Goal: Information Seeking & Learning: Learn about a topic

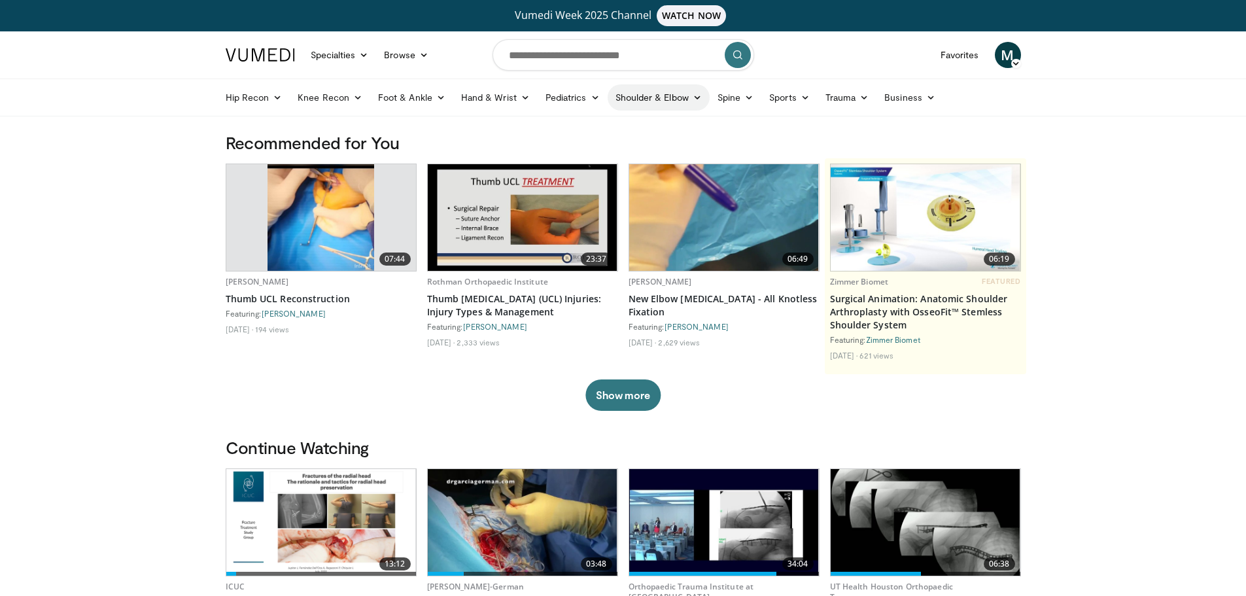
click at [672, 96] on link "Shoulder & Elbow" at bounding box center [659, 97] width 102 height 26
click at [616, 148] on link "Shoulder" at bounding box center [632, 149] width 156 height 21
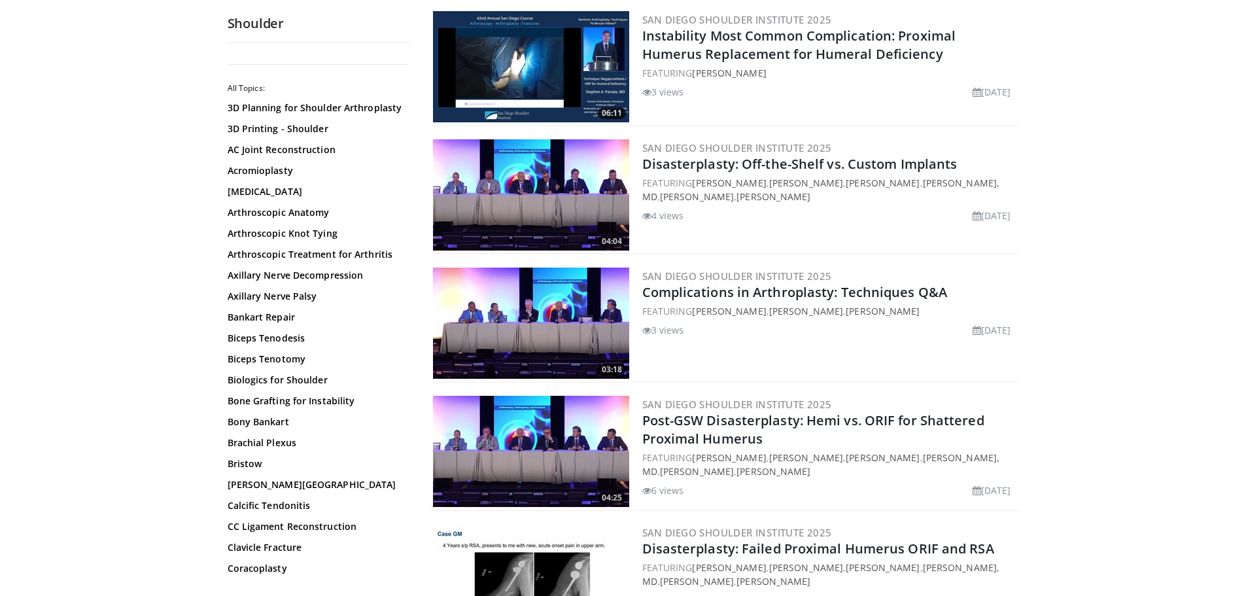
scroll to position [2573, 0]
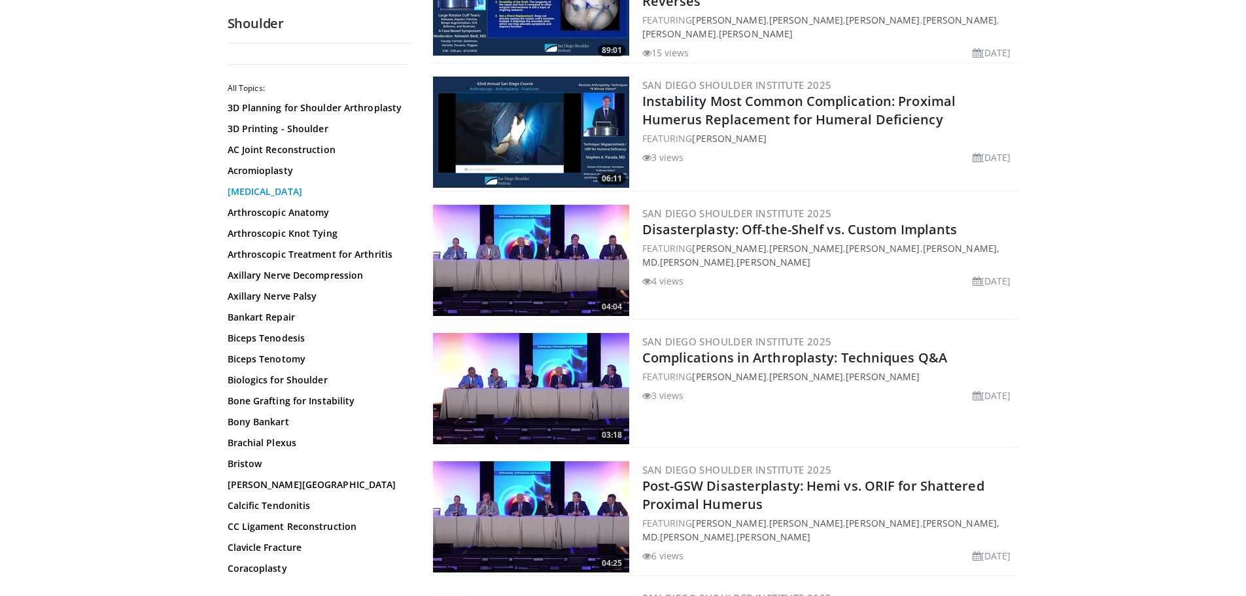
click at [239, 190] on link "[MEDICAL_DATA]" at bounding box center [316, 191] width 177 height 13
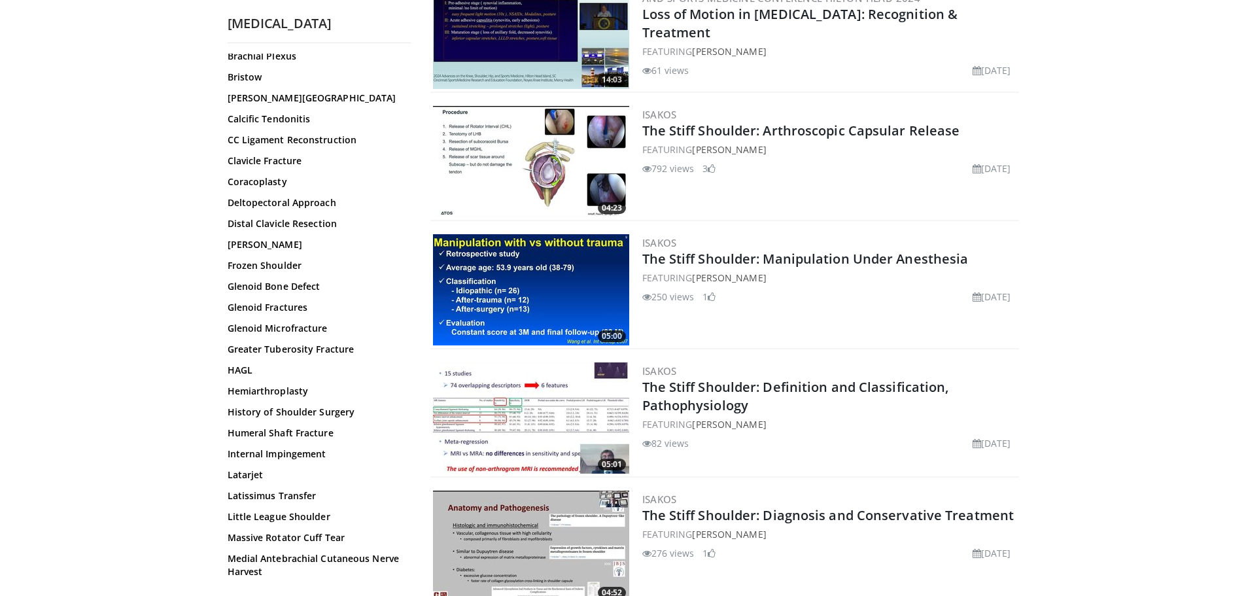
scroll to position [393, 0]
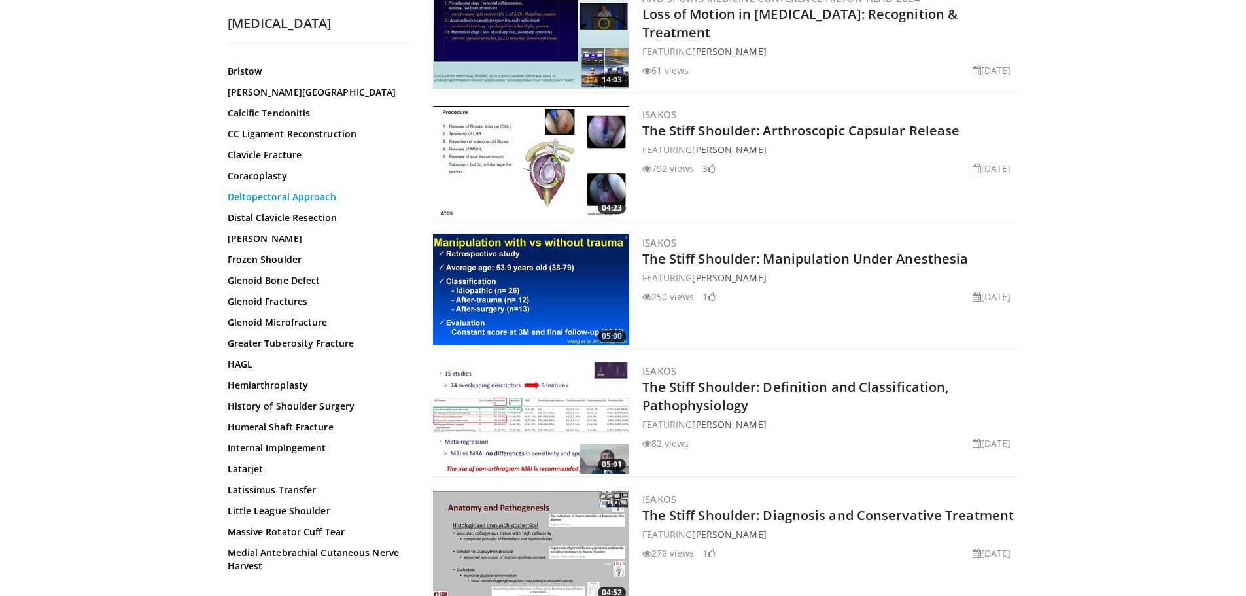
click at [326, 201] on link "Deltopectoral Approach" at bounding box center [316, 196] width 177 height 13
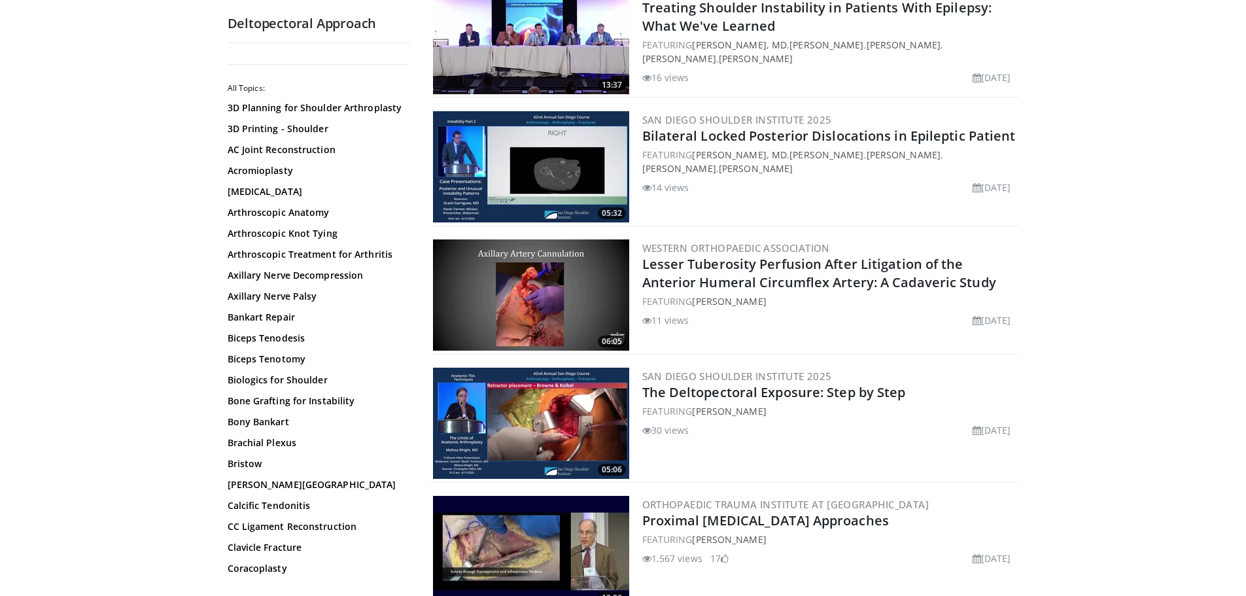
scroll to position [262, 0]
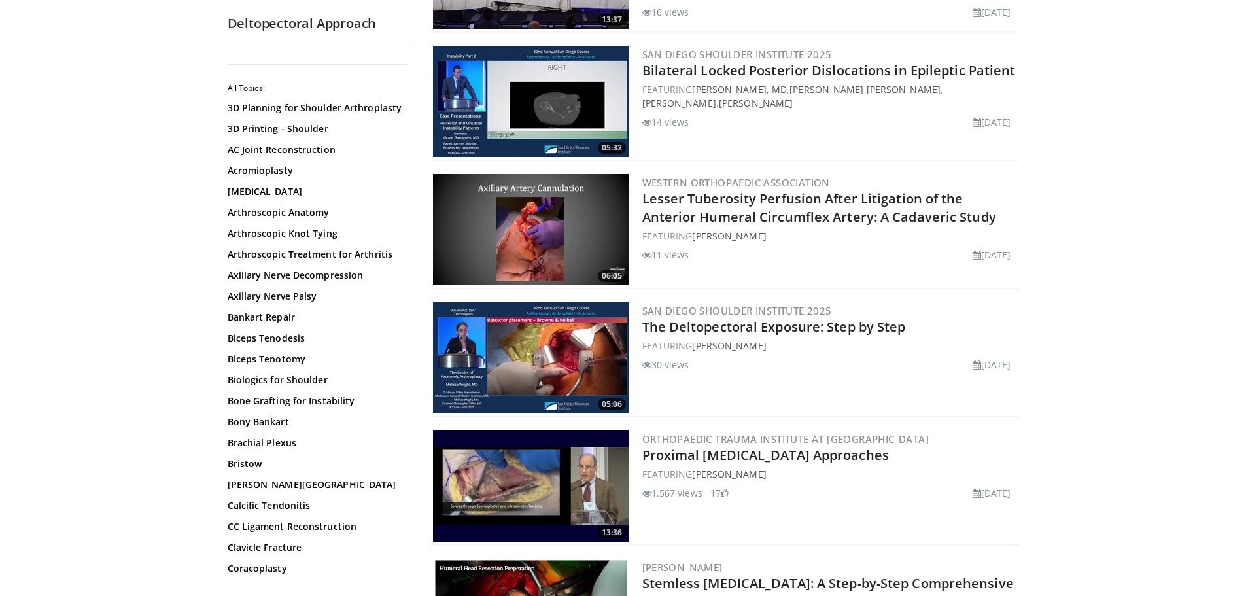
click at [586, 365] on img at bounding box center [531, 357] width 196 height 111
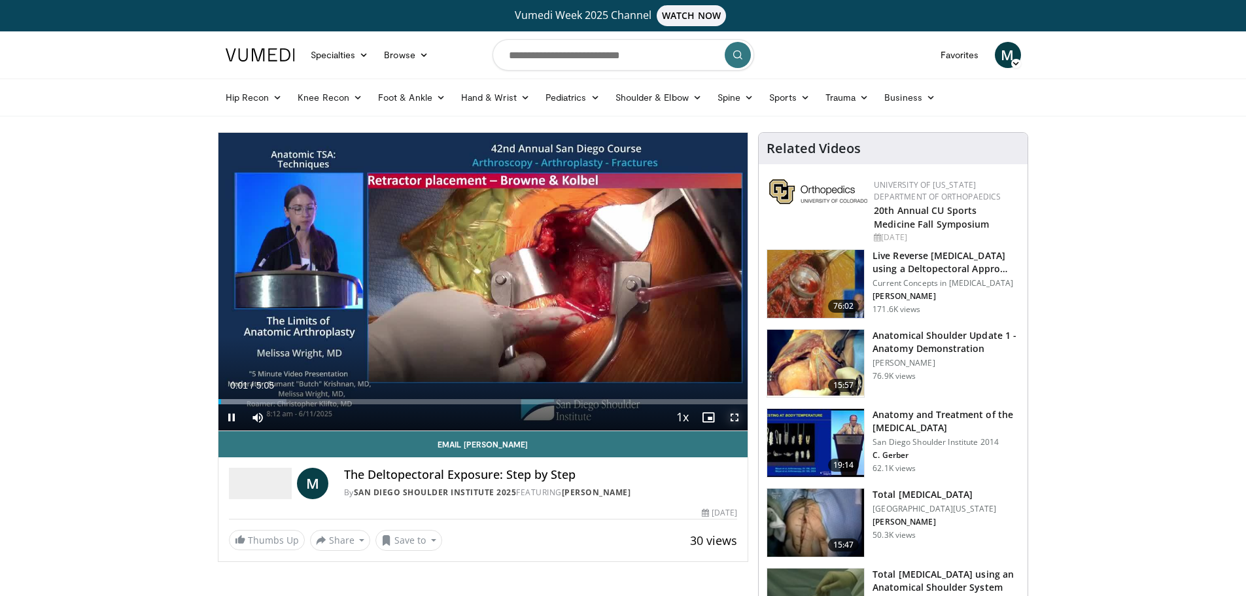
click at [733, 415] on span "Video Player" at bounding box center [735, 417] width 26 height 26
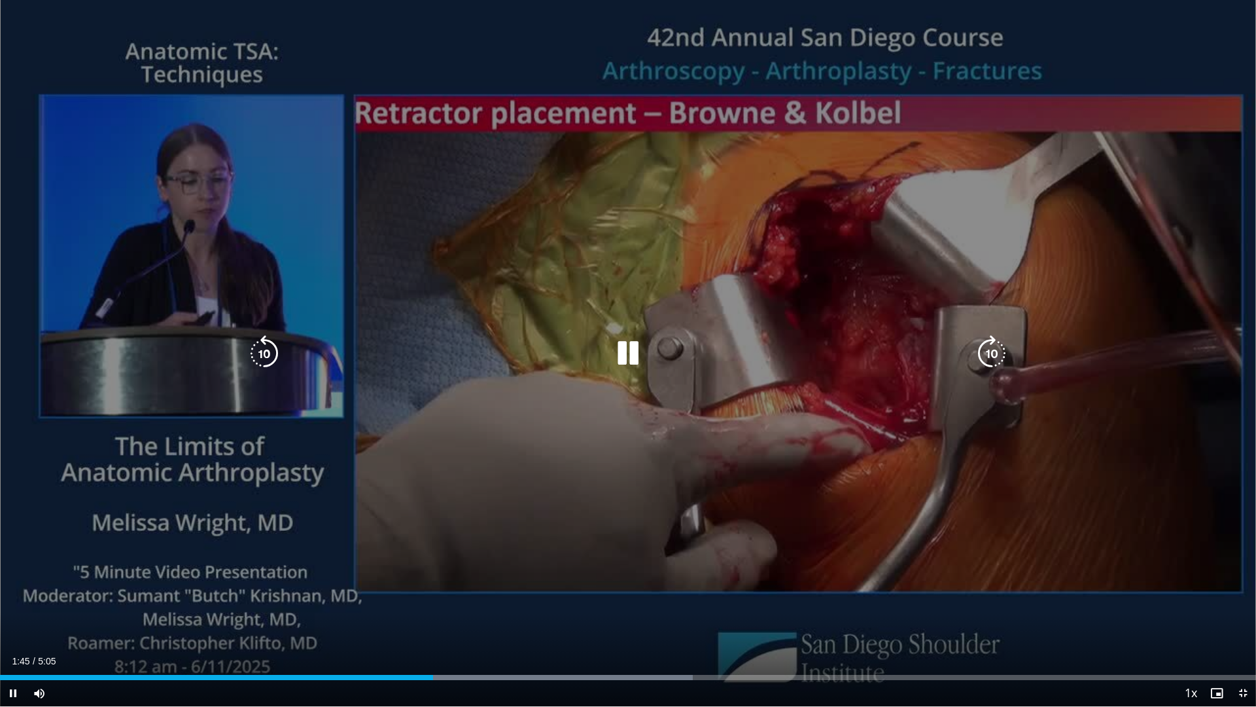
click at [612, 350] on icon "Video Player" at bounding box center [628, 353] width 37 height 37
click at [617, 346] on icon "Video Player" at bounding box center [628, 353] width 37 height 37
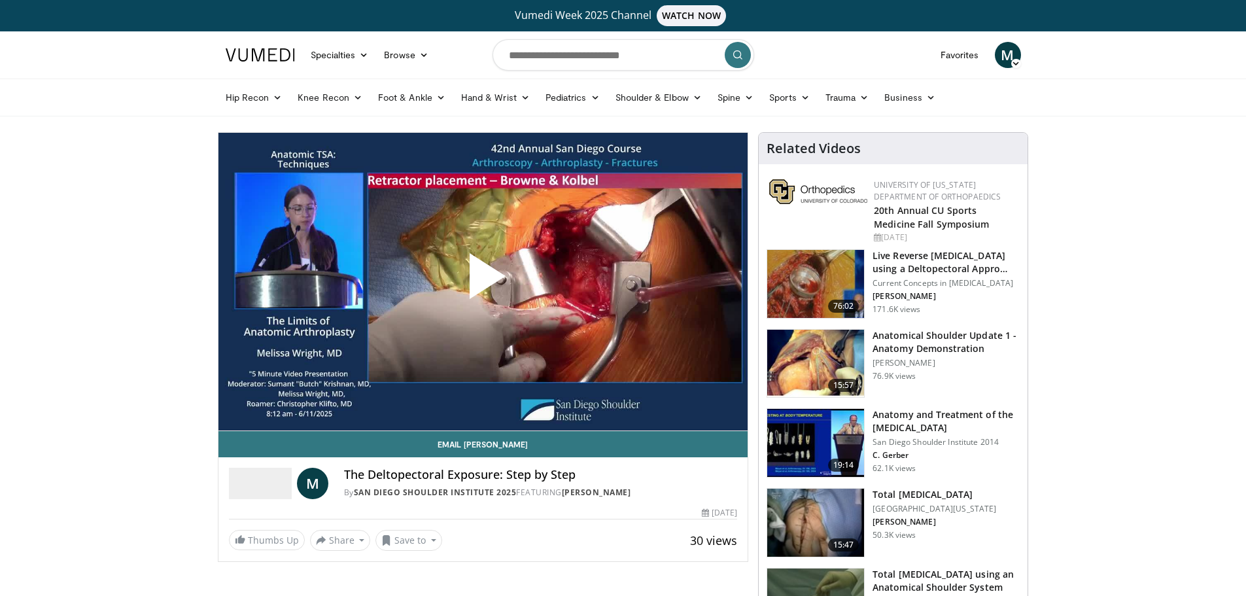
click at [483, 281] on span "Video Player" at bounding box center [483, 281] width 0 height 0
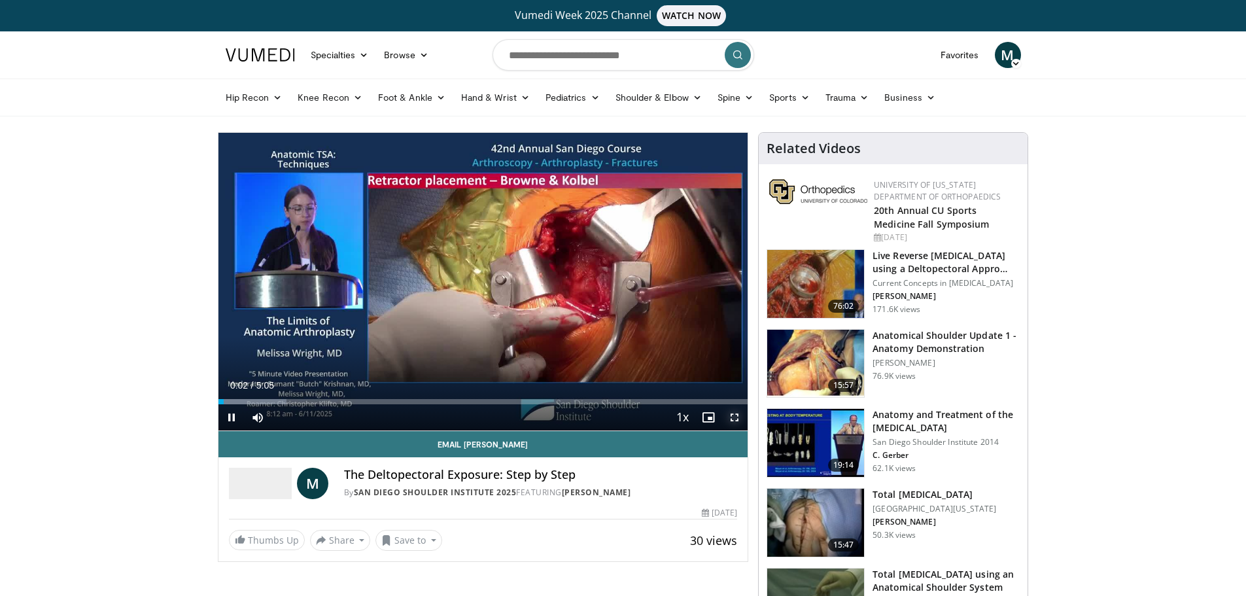
click at [732, 417] on span "Video Player" at bounding box center [735, 417] width 26 height 26
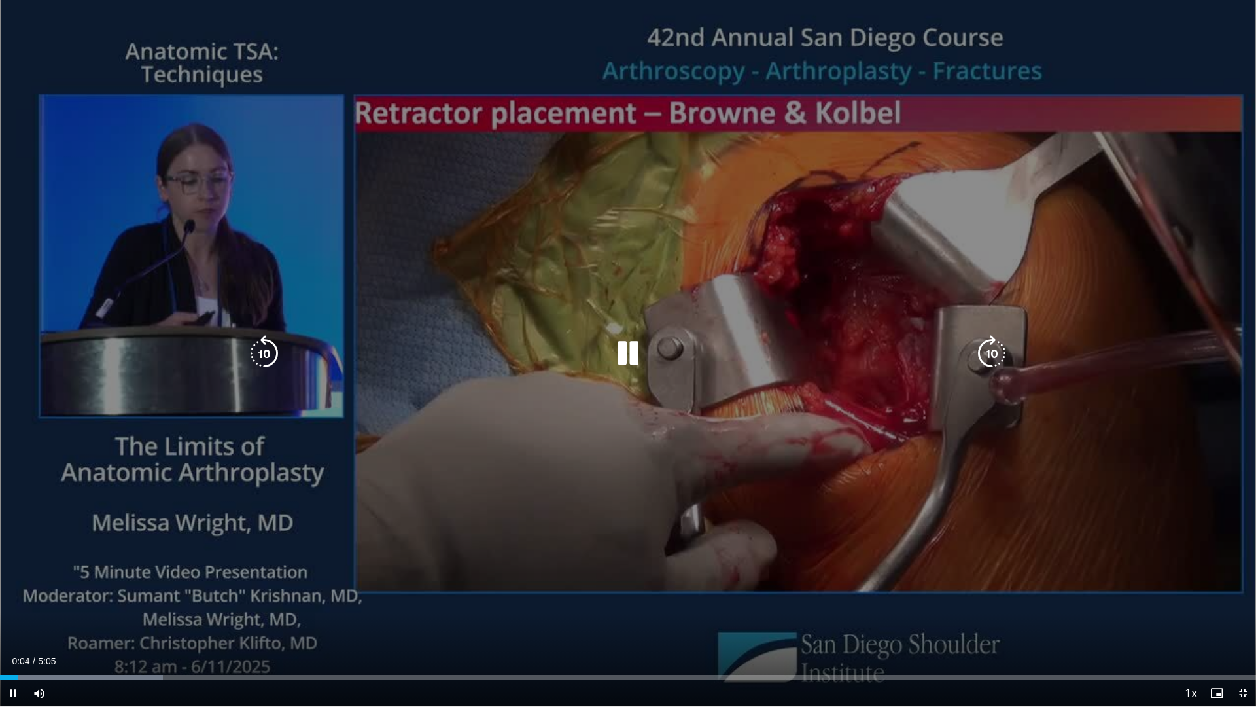
click at [623, 353] on icon "Video Player" at bounding box center [628, 353] width 37 height 37
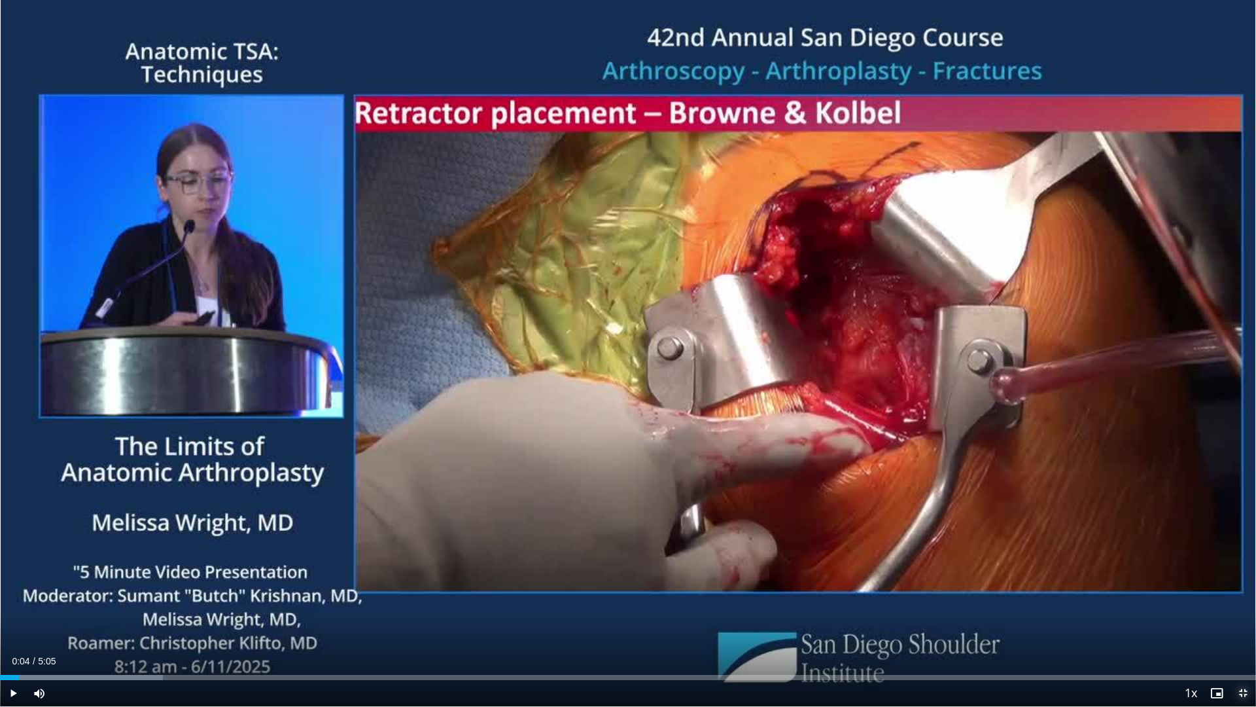
click at [1244, 595] on span "Video Player" at bounding box center [1243, 693] width 26 height 26
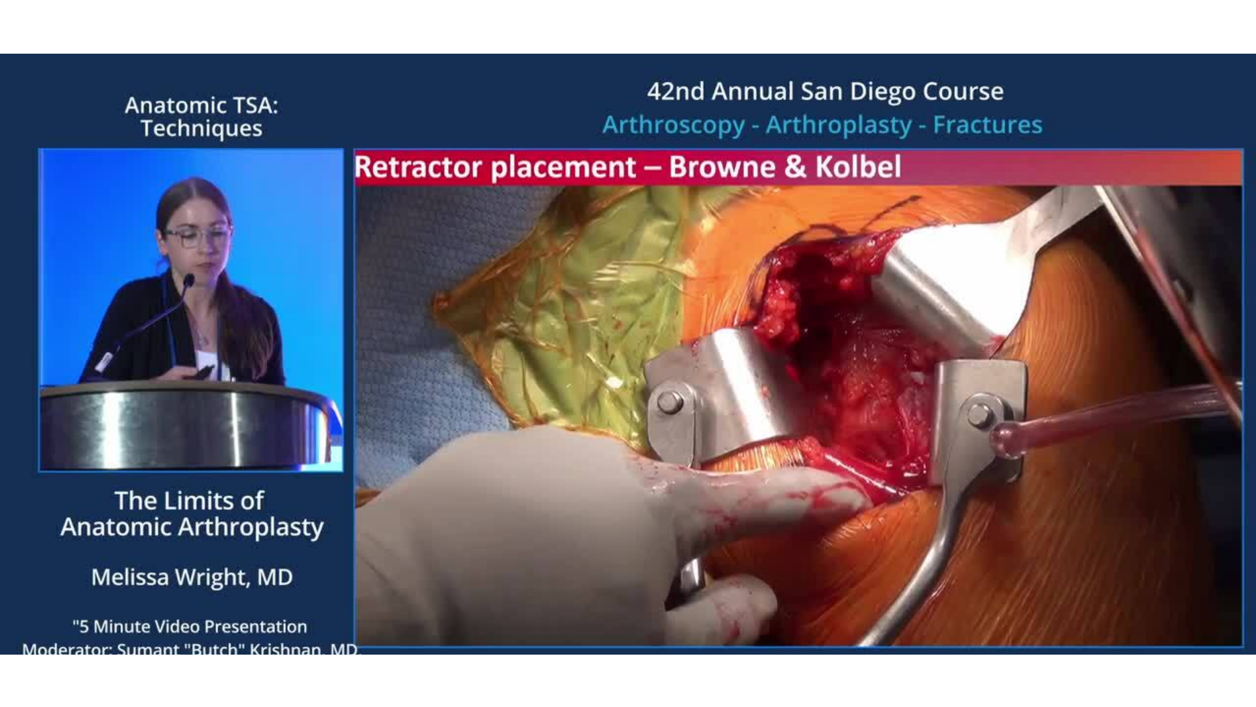
scroll to position [196, 0]
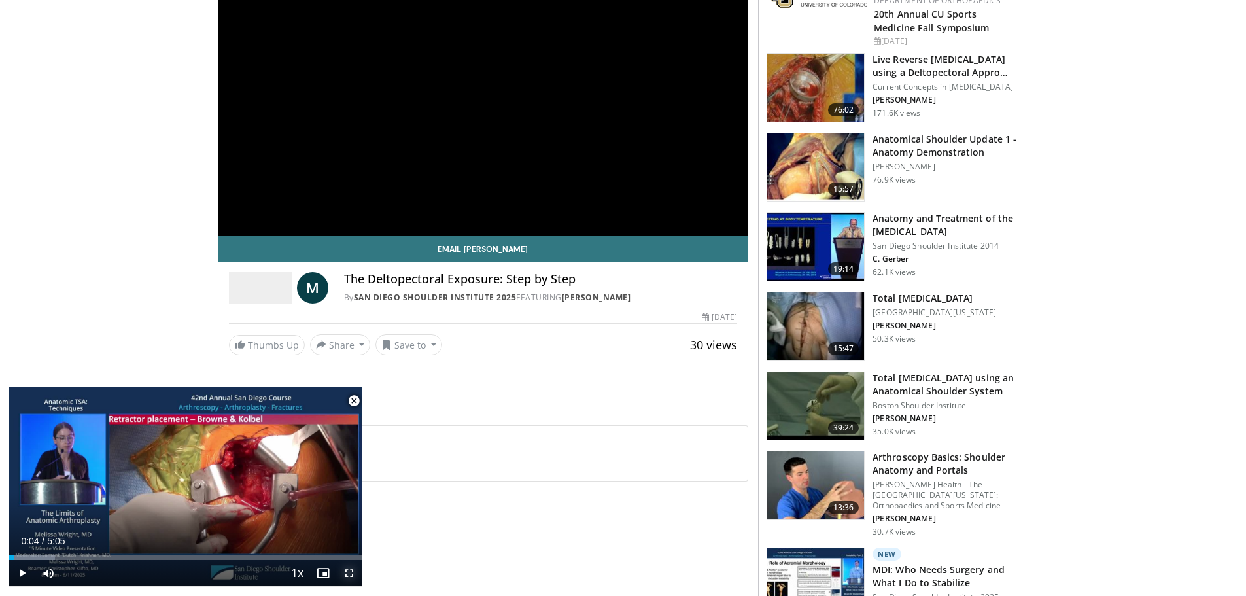
click at [351, 574] on span "Video Player" at bounding box center [349, 573] width 26 height 26
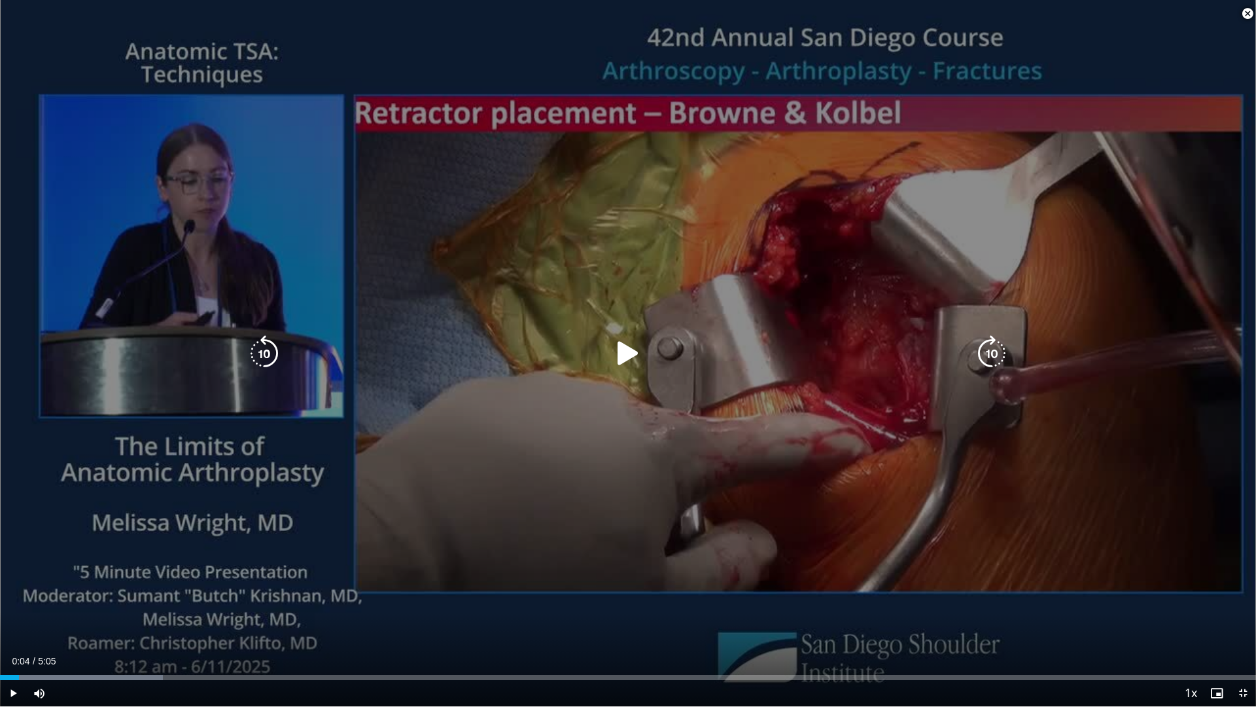
click at [619, 353] on icon "Video Player" at bounding box center [628, 353] width 37 height 37
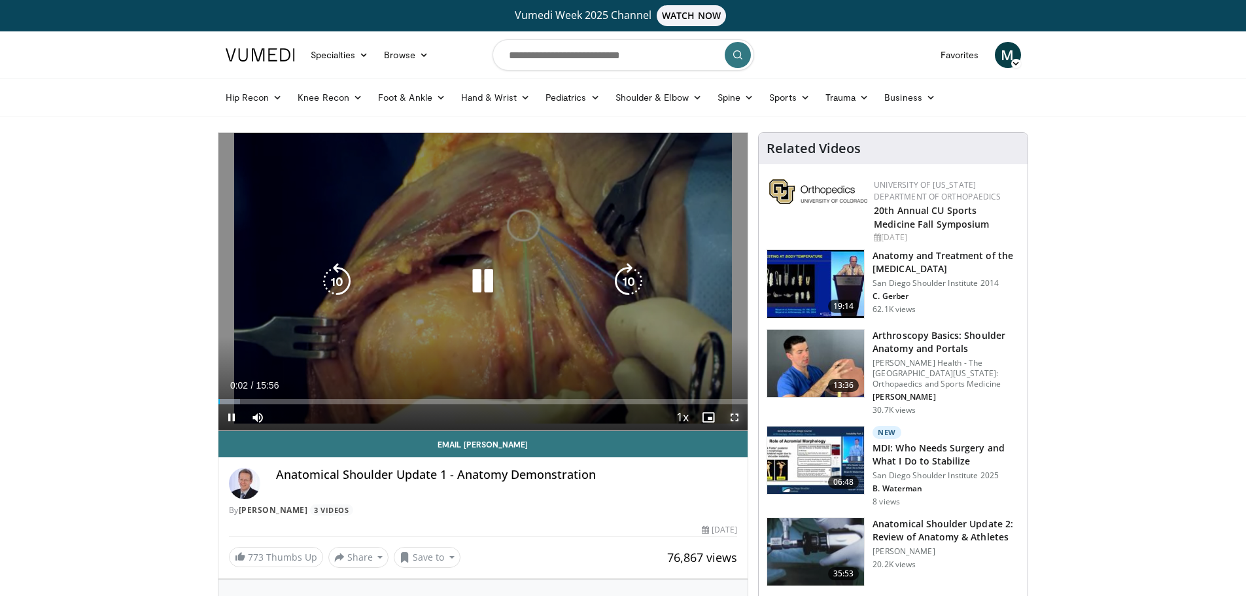
drag, startPoint x: 737, startPoint y: 420, endPoint x: 737, endPoint y: 499, distance: 79.2
click at [737, 420] on span "Video Player" at bounding box center [735, 417] width 26 height 26
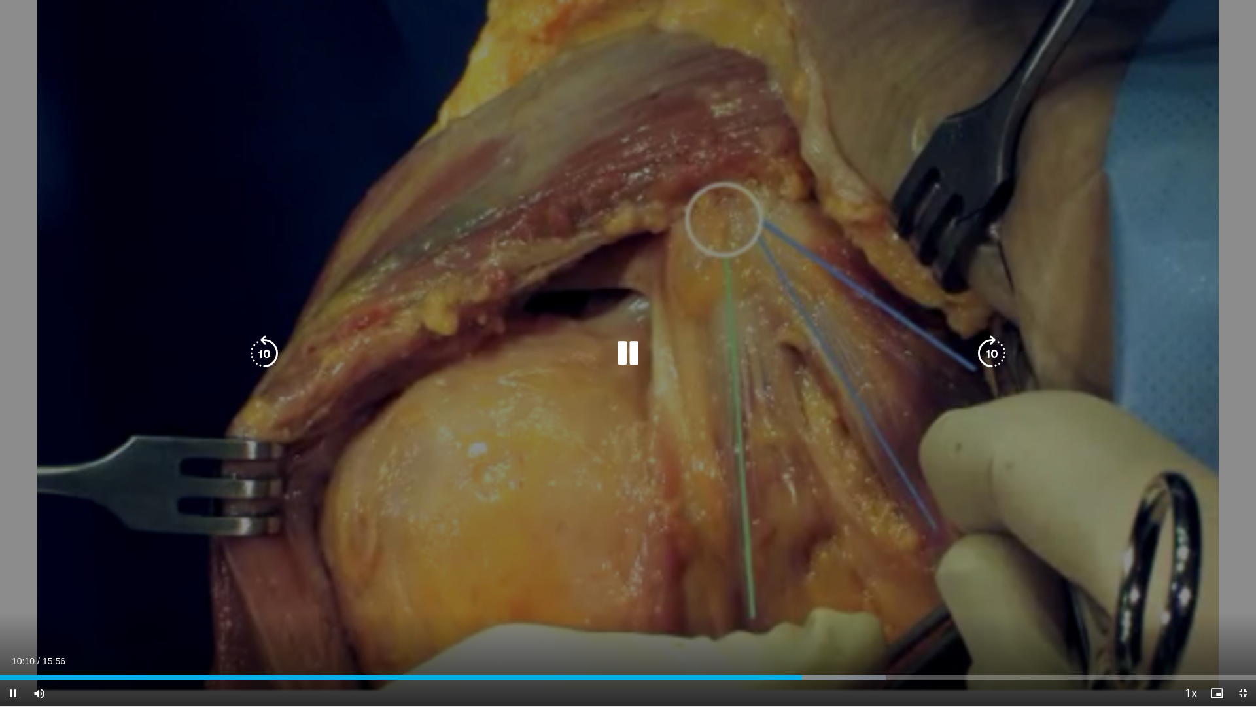
click at [622, 396] on div "10 seconds Tap to unmute" at bounding box center [628, 353] width 1256 height 706
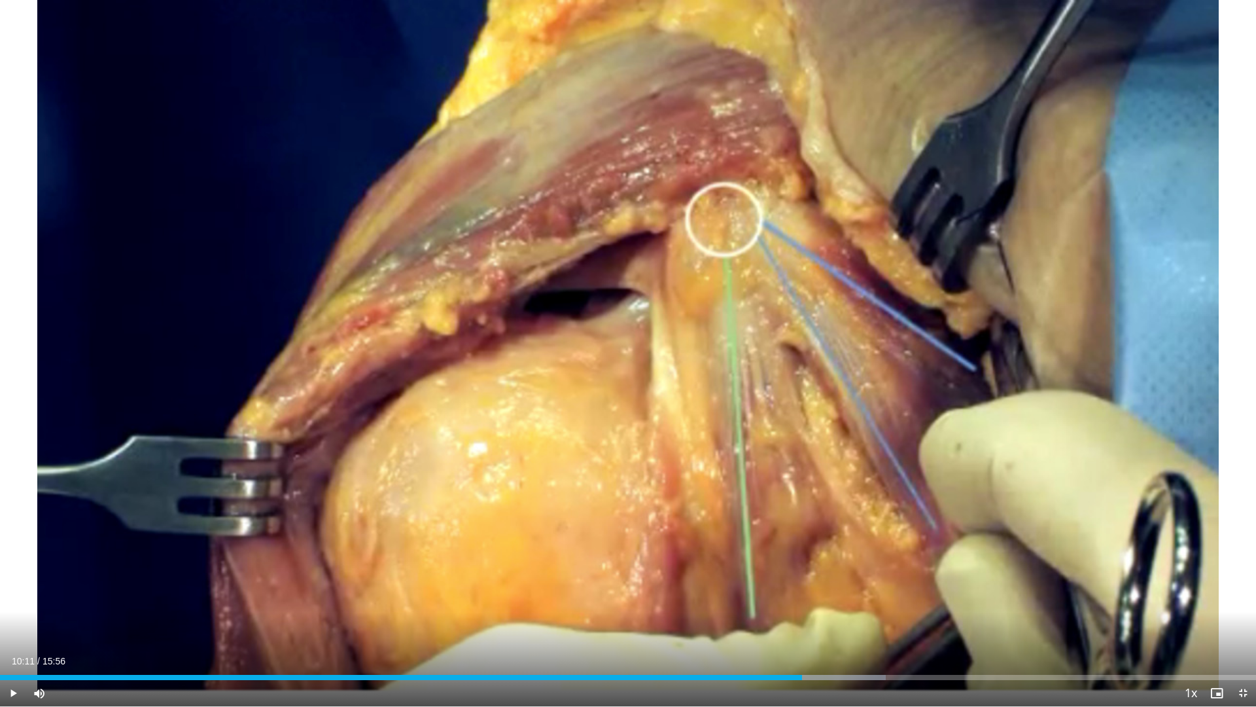
click at [622, 396] on div "10 seconds Tap to unmute" at bounding box center [628, 353] width 1256 height 706
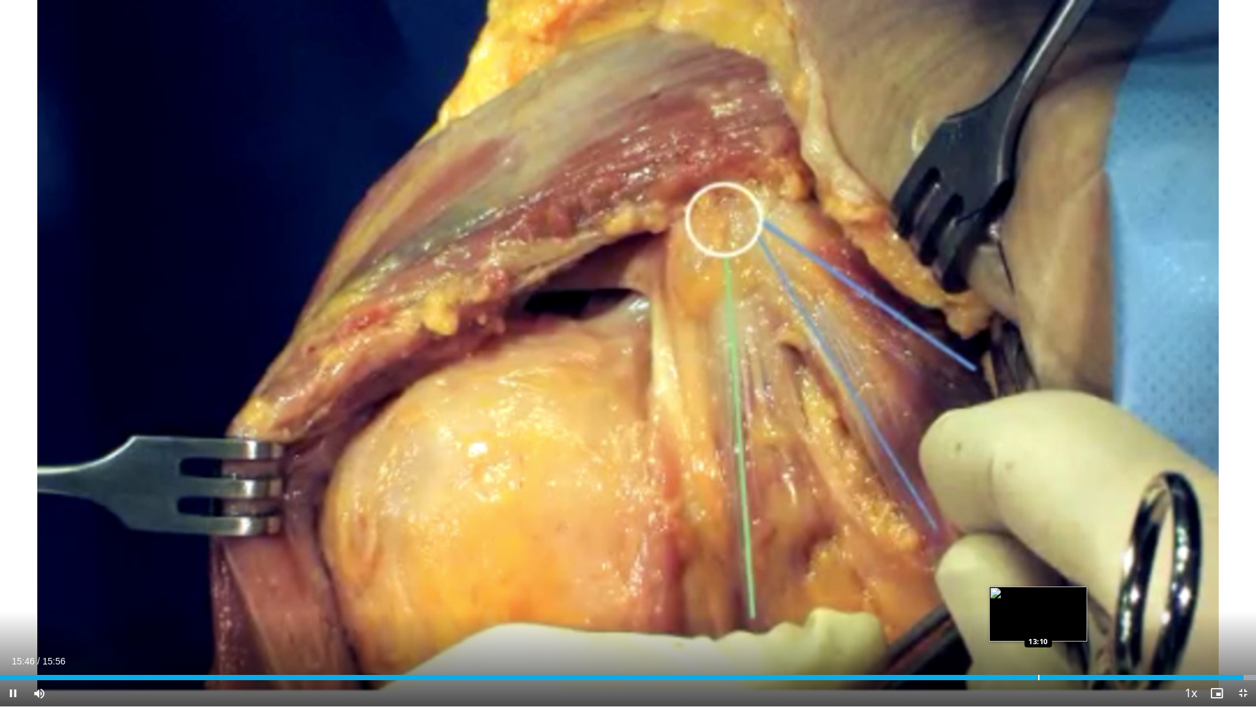
click at [1038, 595] on div "15:46" at bounding box center [622, 677] width 1244 height 5
click at [1068, 595] on div "Loaded : 89.19% 13:11 13:32" at bounding box center [628, 673] width 1256 height 12
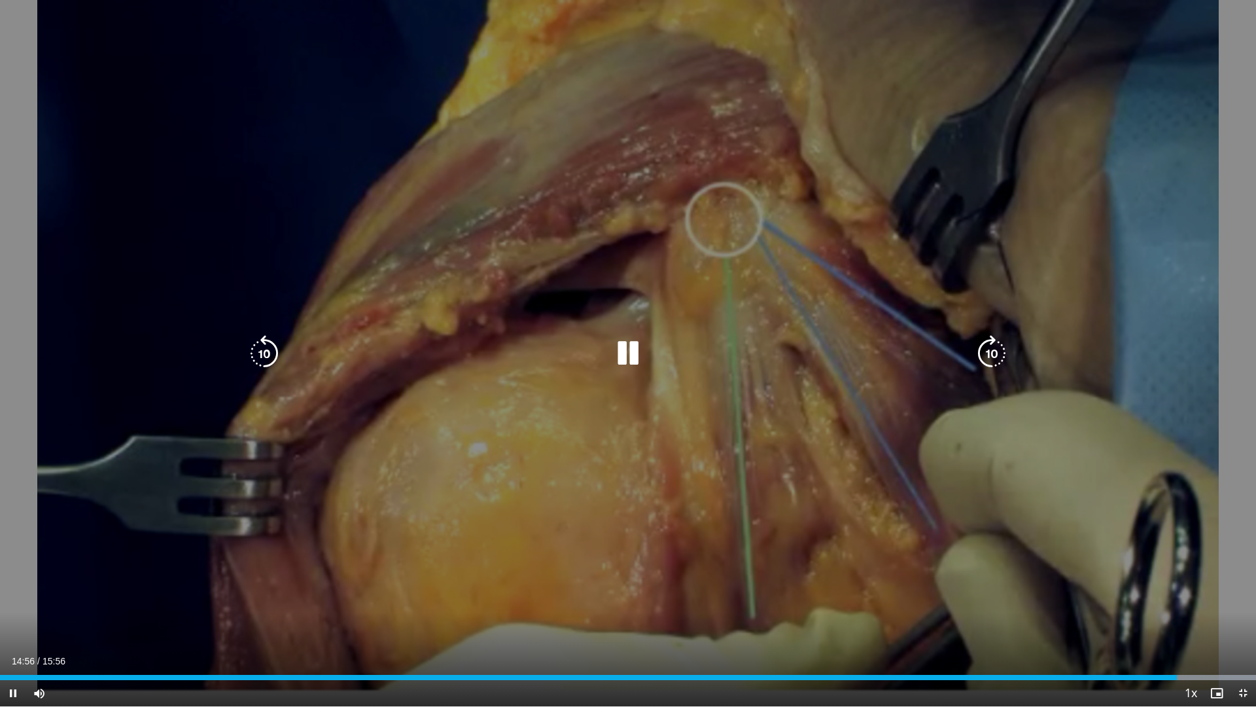
click at [629, 350] on icon "Video Player" at bounding box center [628, 353] width 37 height 37
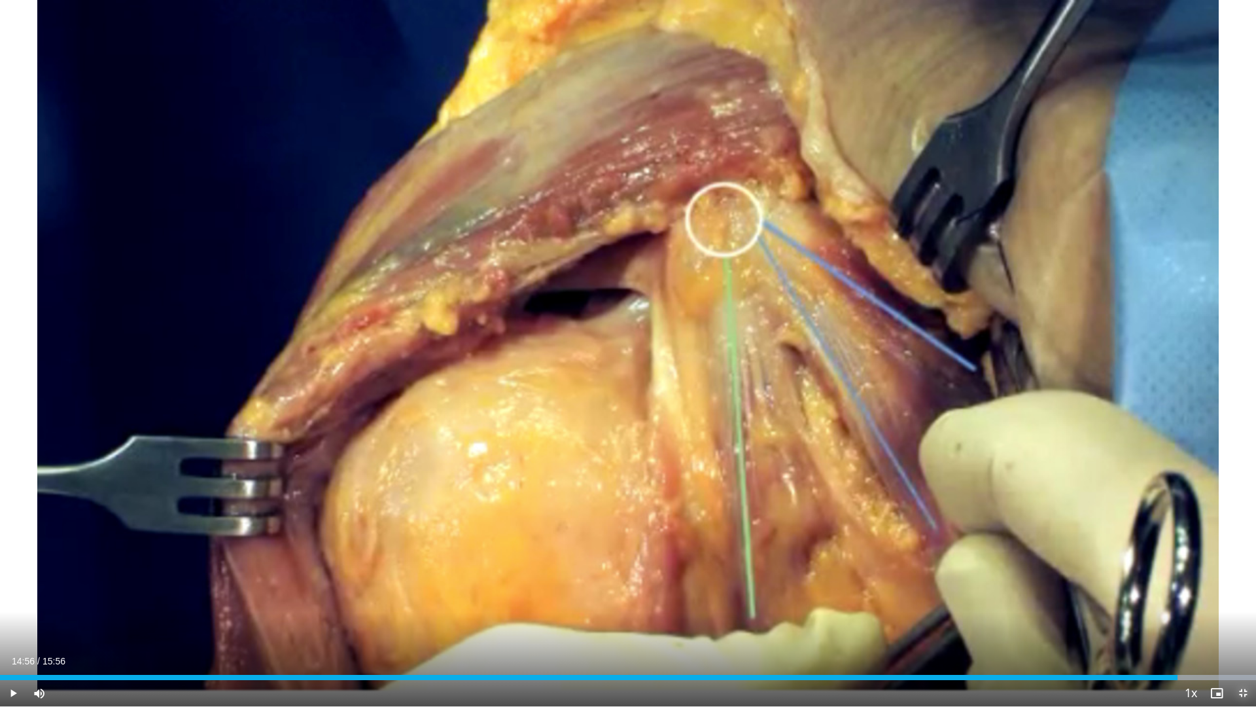
click at [1246, 595] on span "Video Player" at bounding box center [1243, 693] width 26 height 26
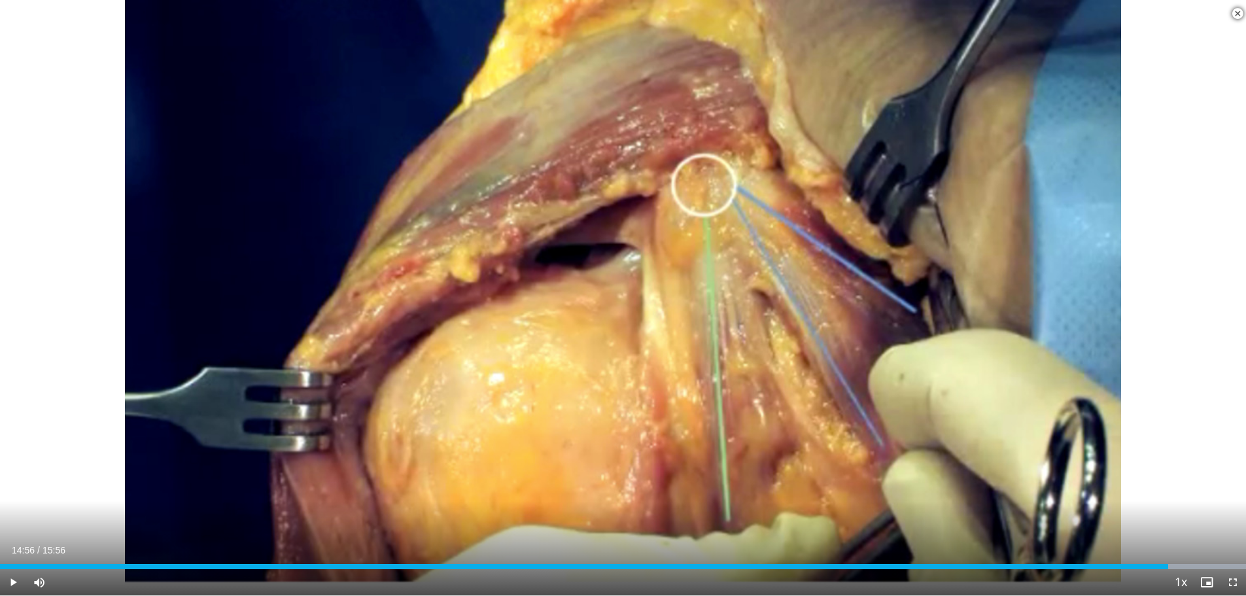
scroll to position [327, 0]
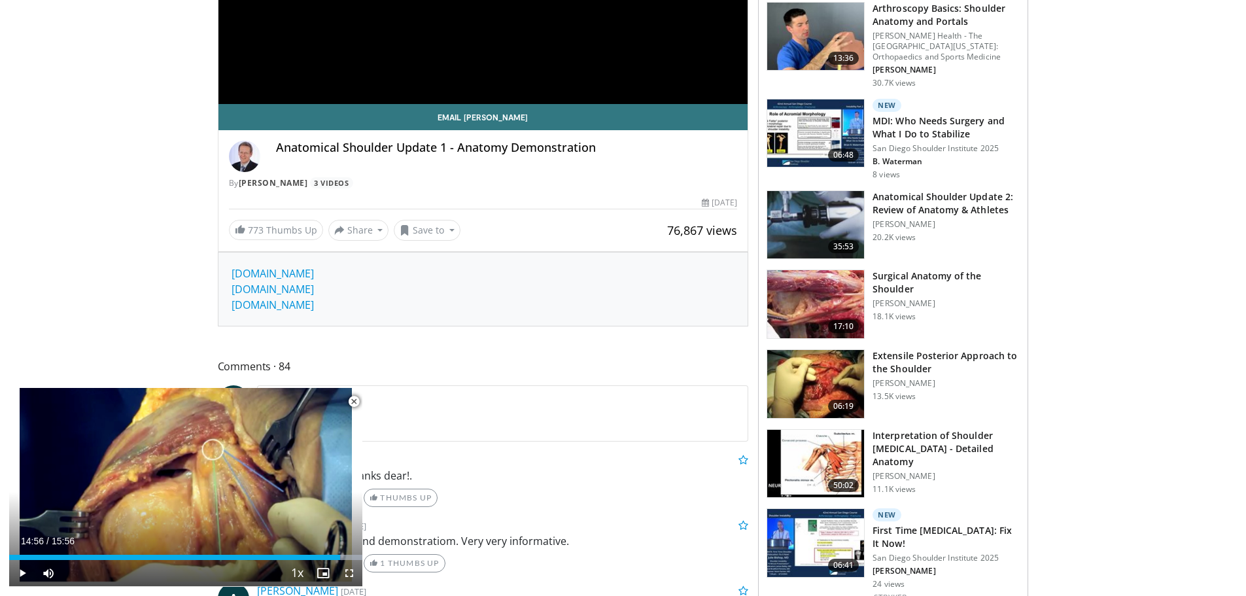
click at [353, 404] on span "Video Player" at bounding box center [354, 402] width 26 height 26
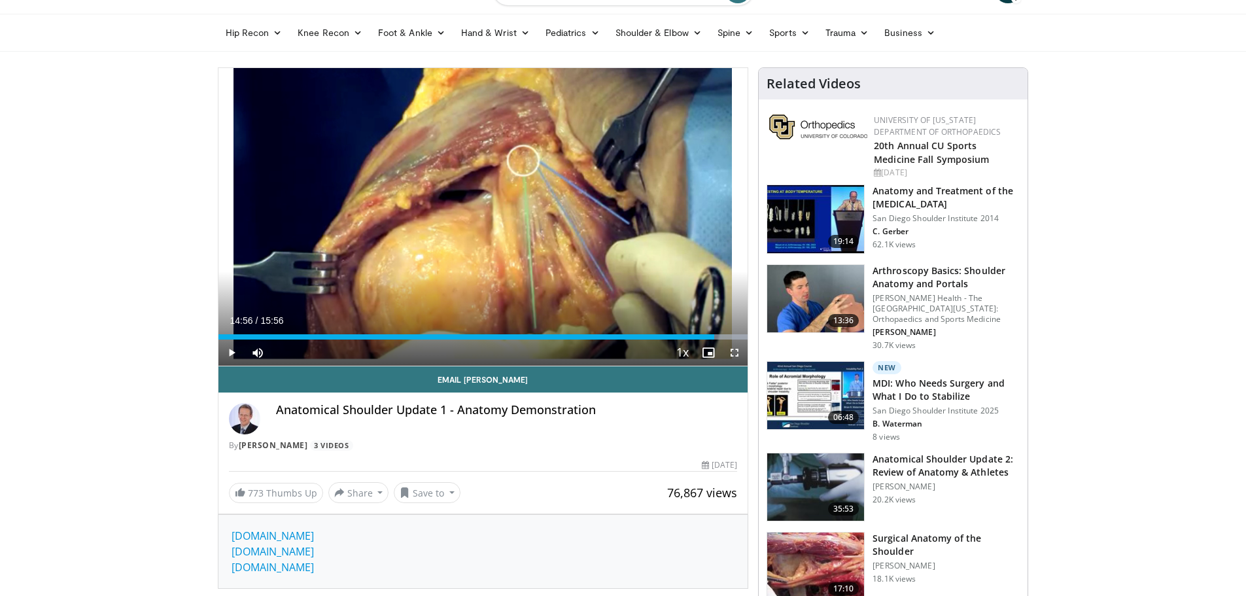
scroll to position [0, 0]
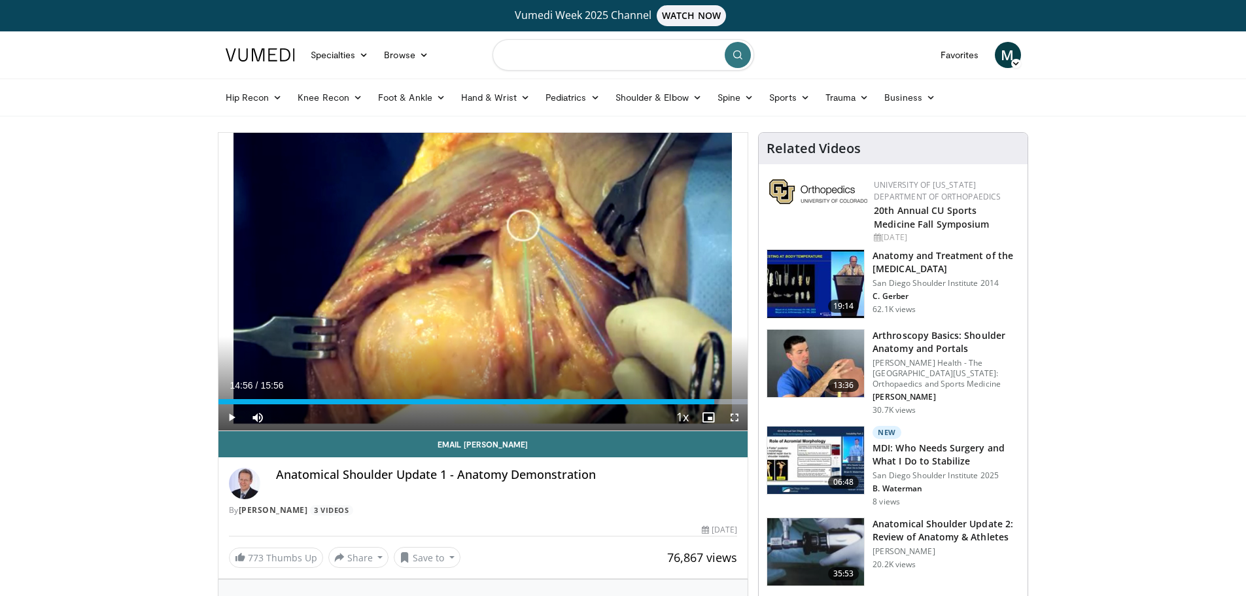
click at [641, 62] on input "Search topics, interventions" at bounding box center [624, 54] width 262 height 31
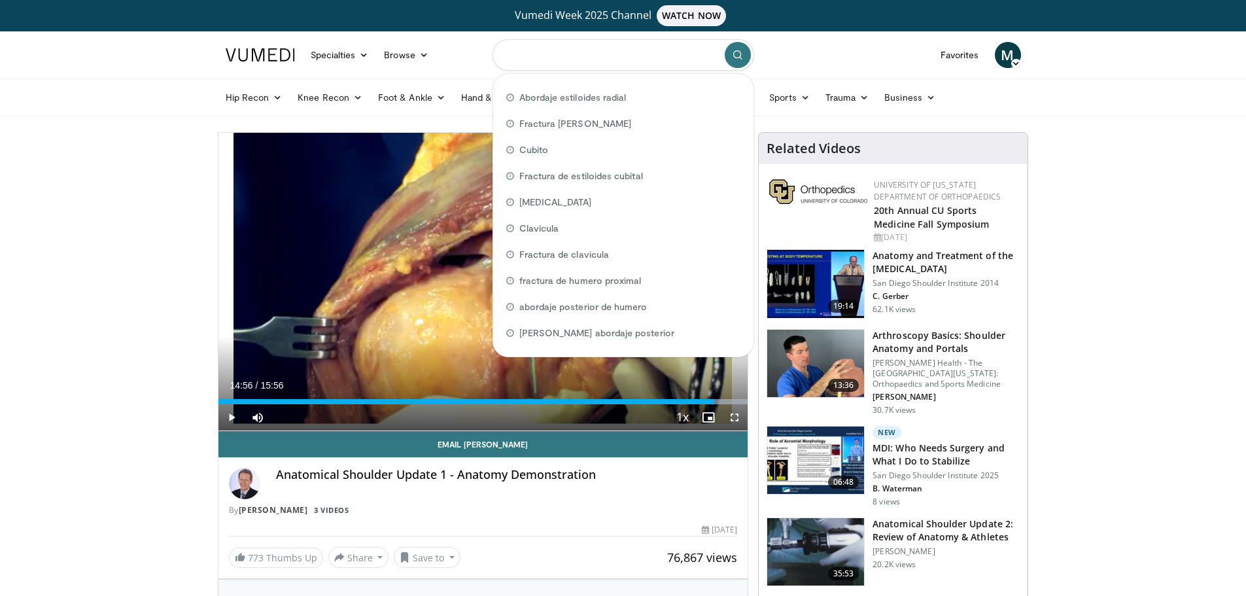
click at [608, 57] on input "Search topics, interventions" at bounding box center [624, 54] width 262 height 31
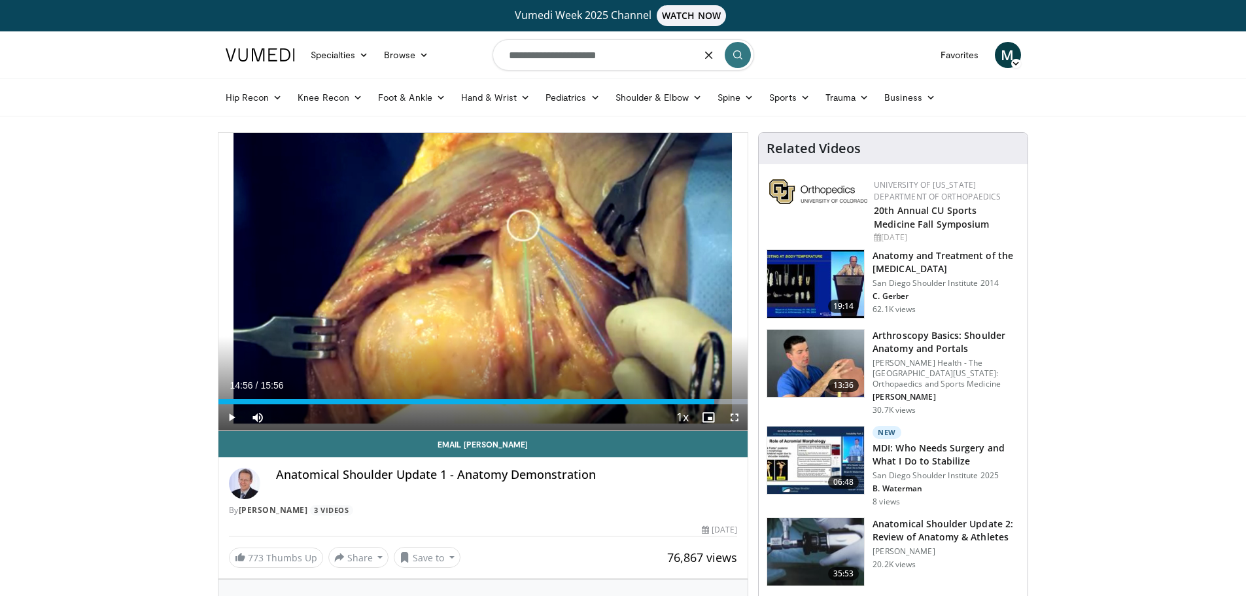
type input "**********"
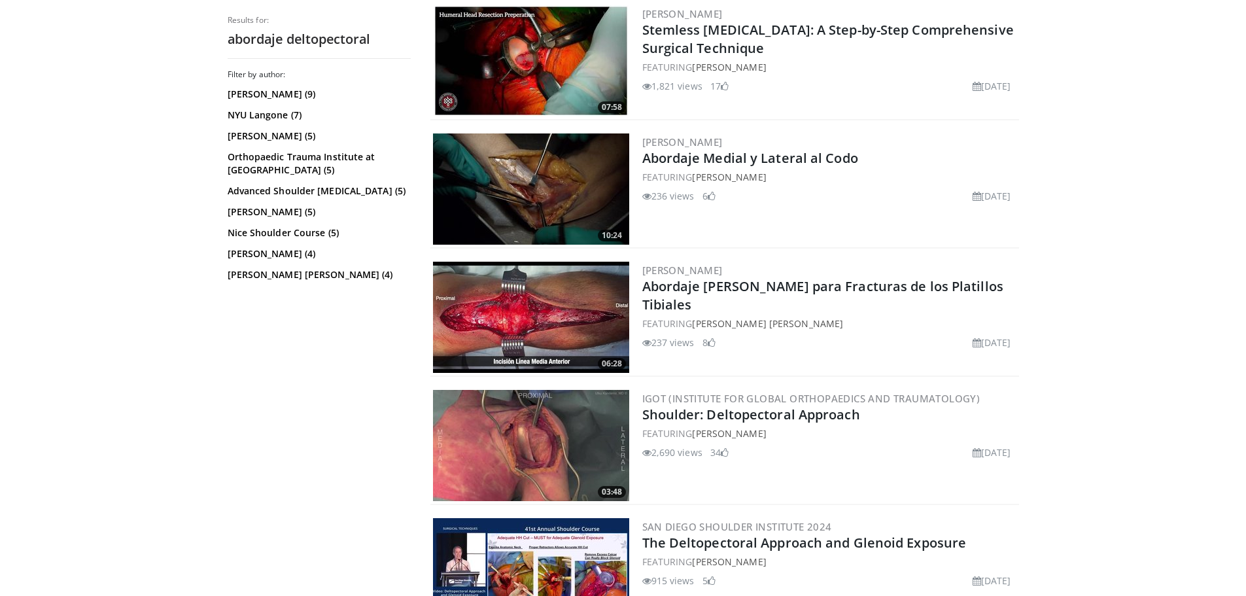
scroll to position [720, 0]
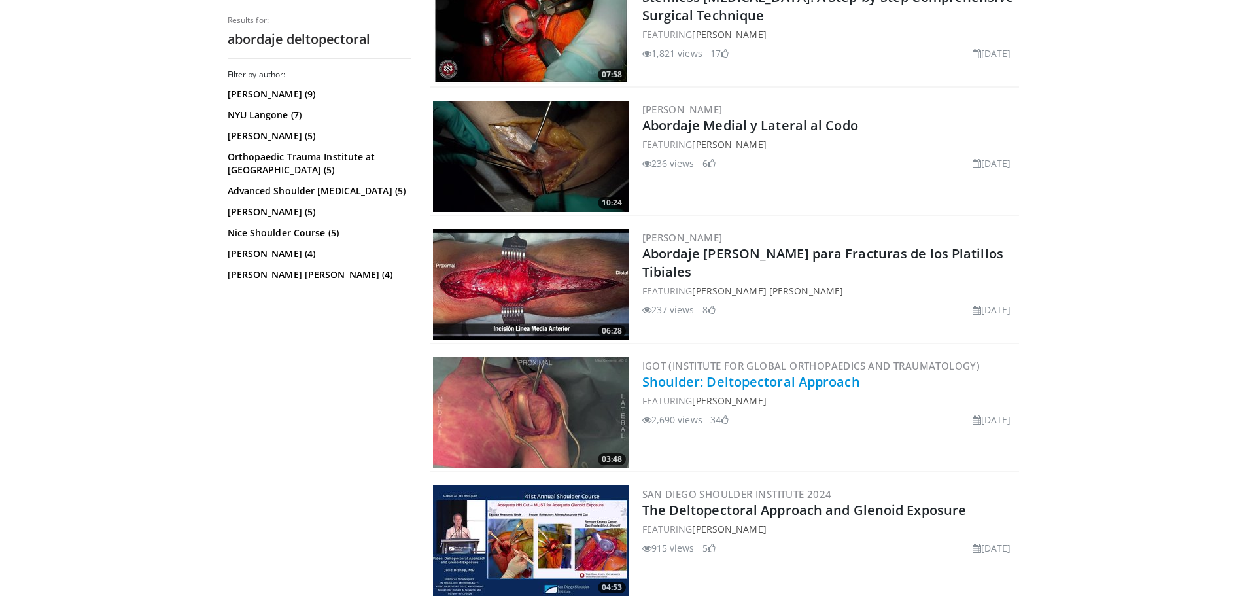
click at [776, 378] on link "Shoulder: Deltopectoral Approach" at bounding box center [751, 382] width 218 height 18
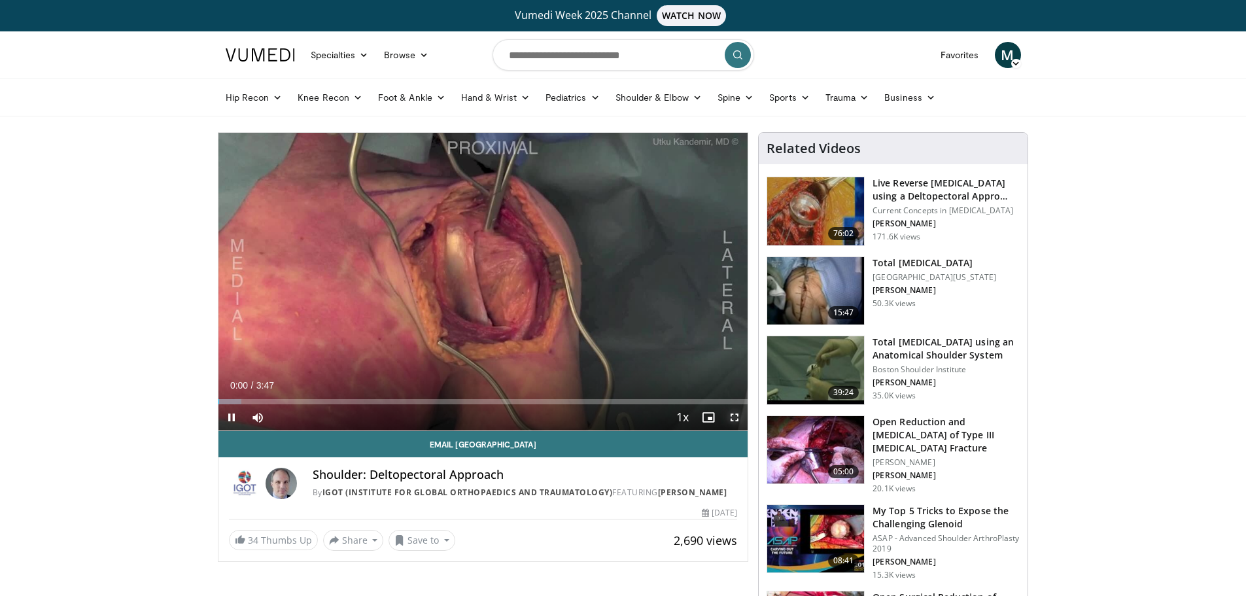
click at [734, 413] on span "Video Player" at bounding box center [735, 417] width 26 height 26
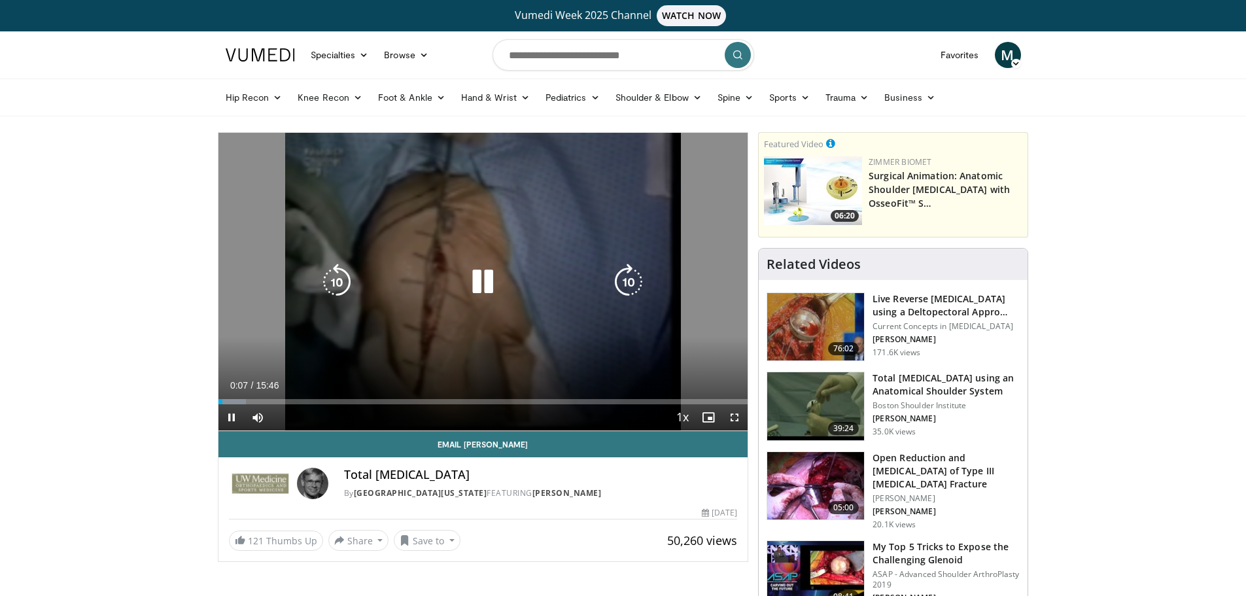
click at [489, 279] on icon "Video Player" at bounding box center [483, 282] width 37 height 37
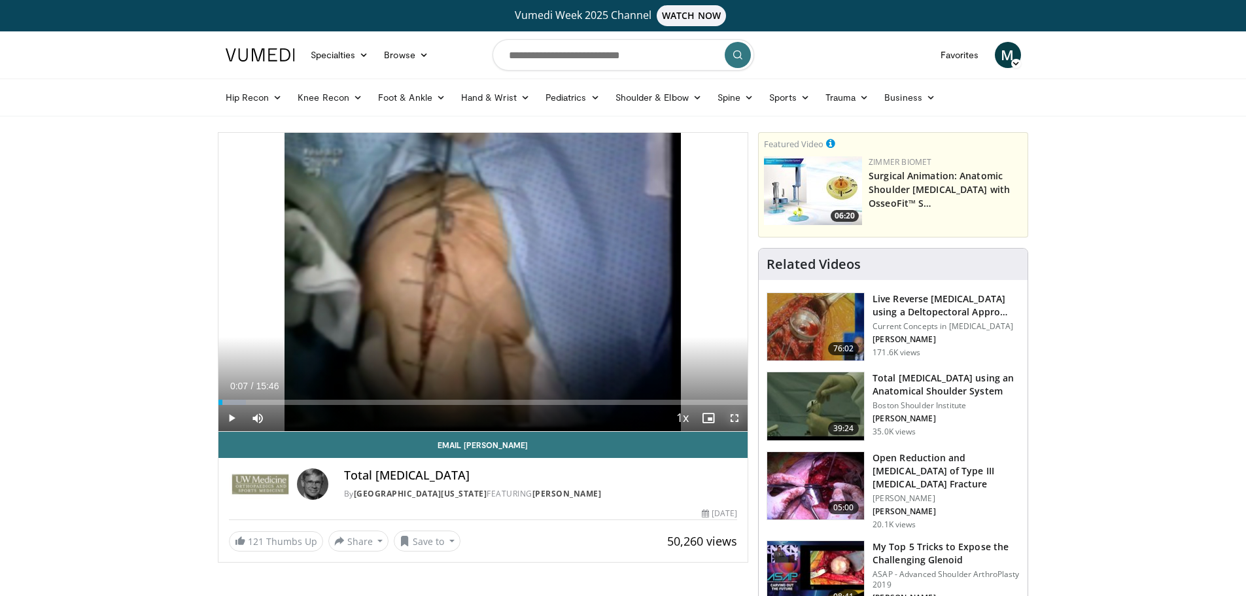
click at [737, 414] on span "Video Player" at bounding box center [735, 418] width 26 height 26
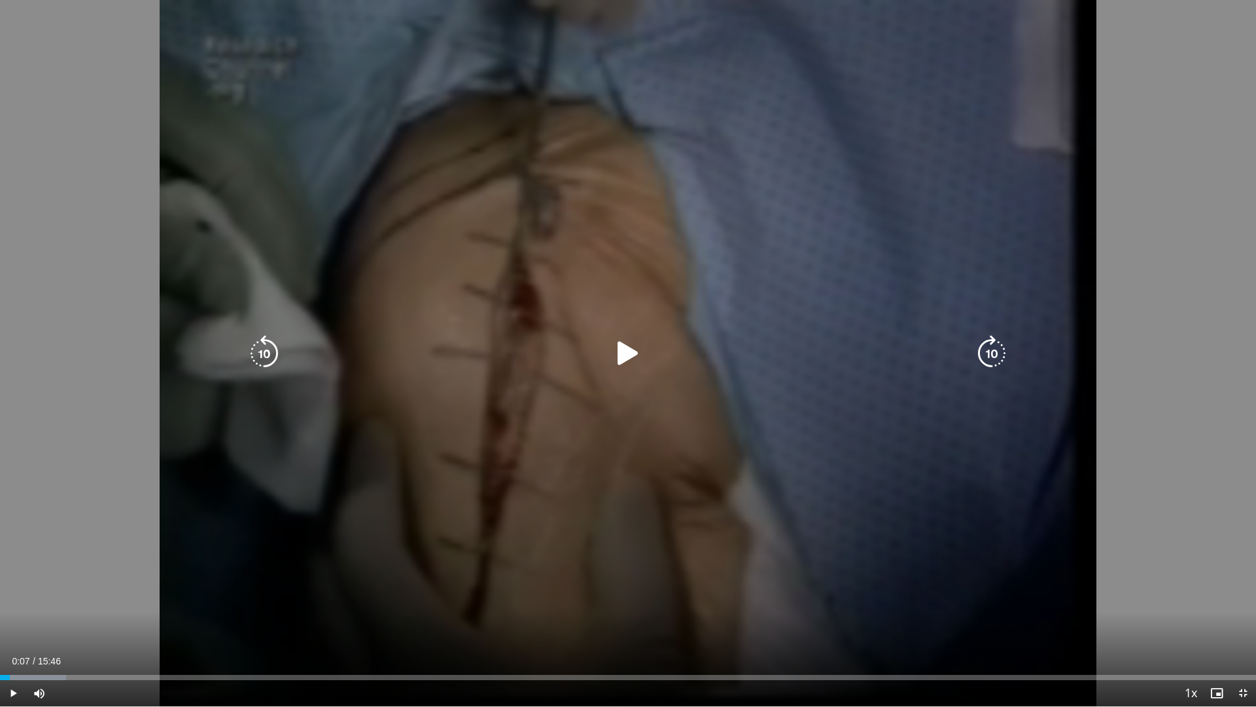
click at [622, 350] on icon "Video Player" at bounding box center [628, 353] width 37 height 37
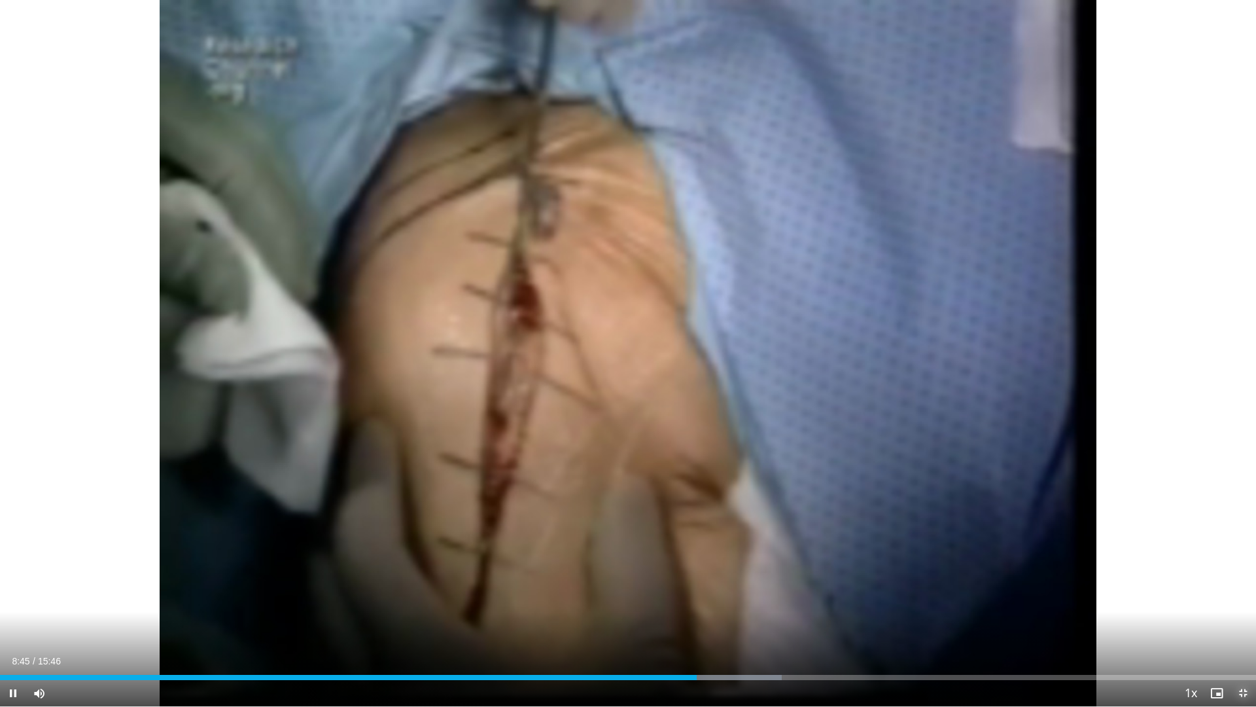
click at [1242, 595] on span "Video Player" at bounding box center [1243, 693] width 26 height 26
